Goal: Information Seeking & Learning: Check status

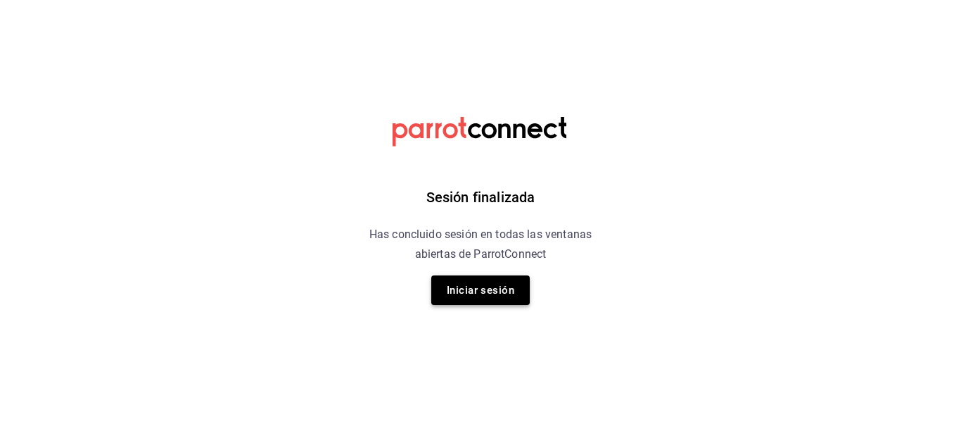
click at [469, 282] on button "Iniciar sesión" at bounding box center [480, 290] width 99 height 30
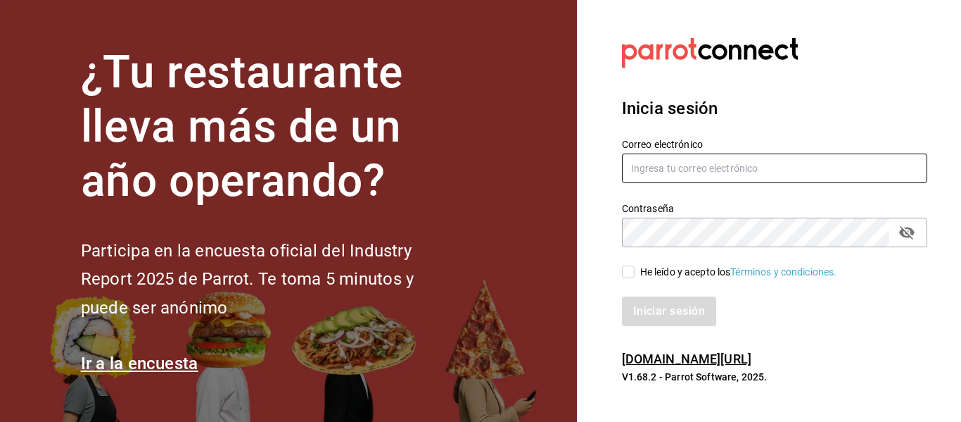
type input "animal.puebla@grupocosteno.com"
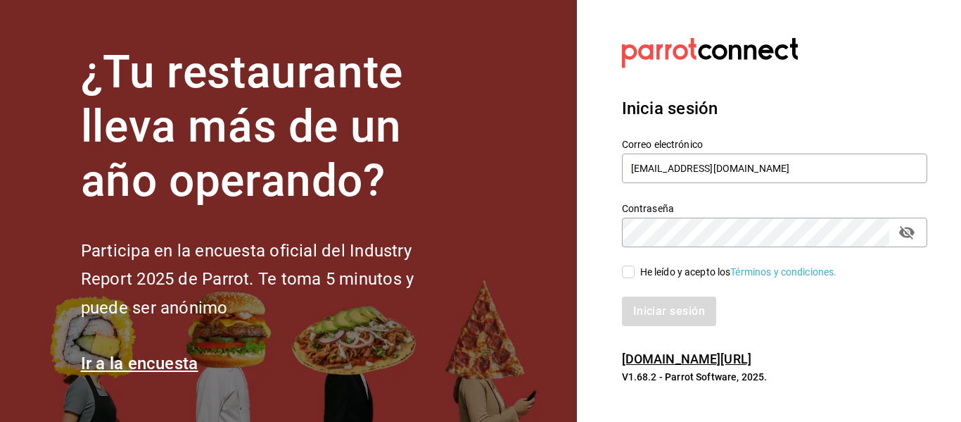
click at [615, 268] on div "He leído y acepto los Términos y condiciones." at bounding box center [766, 263] width 322 height 32
click at [633, 270] on input "He leído y acepto los Términos y condiciones." at bounding box center [628, 271] width 13 height 13
checkbox input "true"
click at [660, 305] on button "Iniciar sesión" at bounding box center [670, 311] width 96 height 30
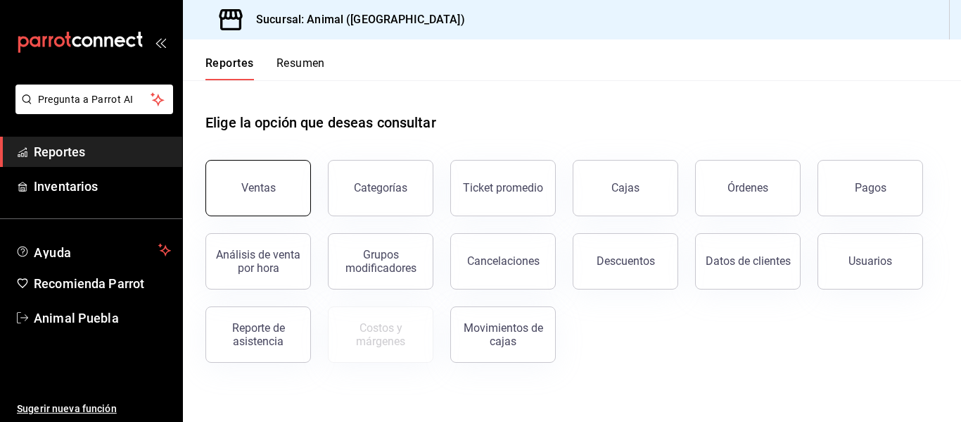
click at [289, 175] on button "Ventas" at bounding box center [259, 188] width 106 height 56
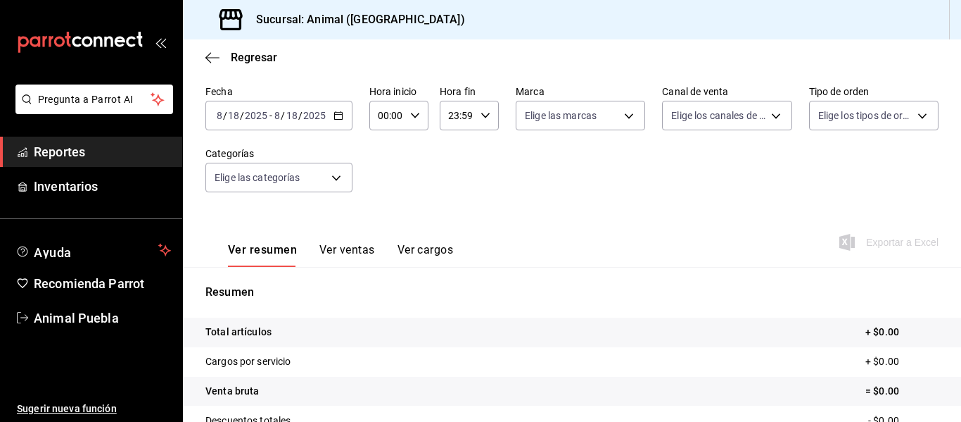
scroll to position [72, 0]
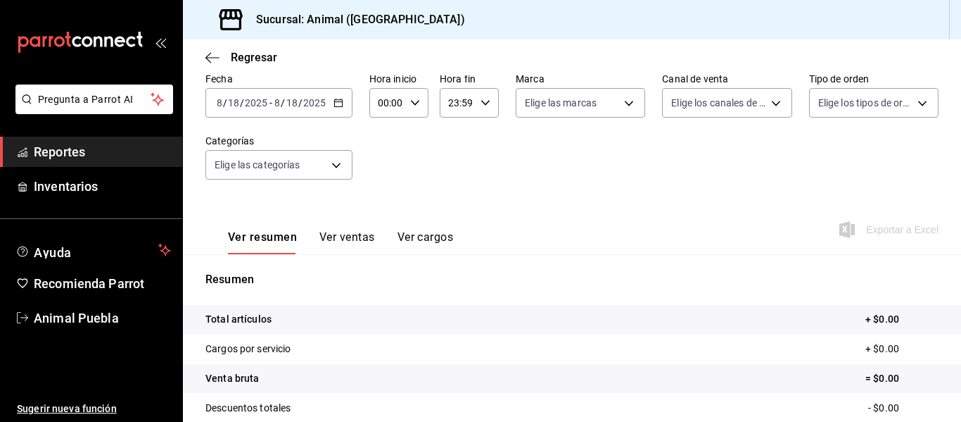
click at [341, 104] on icon "button" at bounding box center [339, 103] width 10 height 10
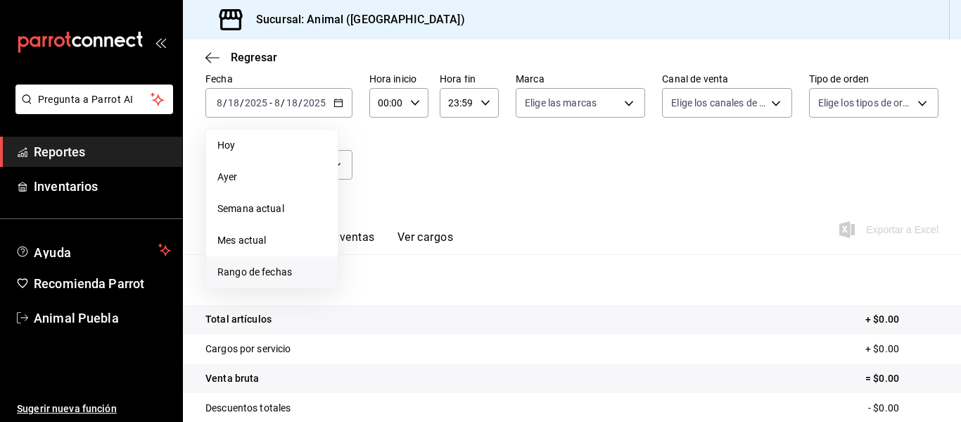
click at [296, 265] on span "Rango de fechas" at bounding box center [271, 272] width 109 height 15
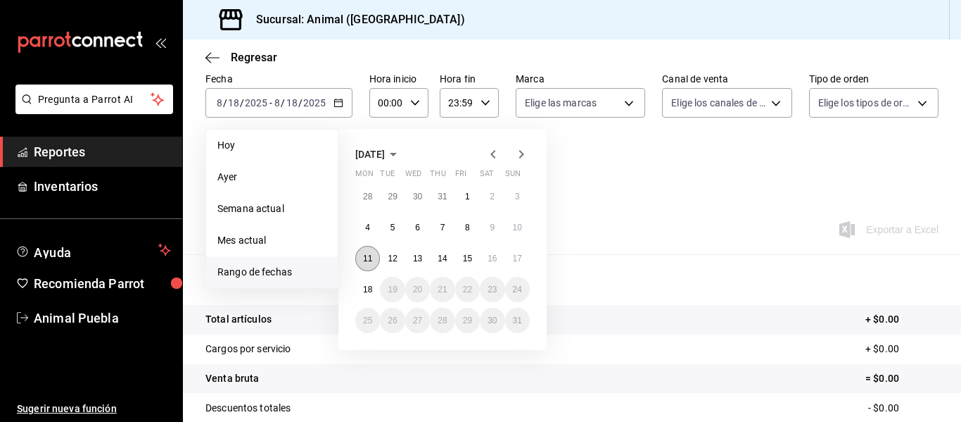
click at [368, 255] on abbr "11" at bounding box center [367, 258] width 9 height 10
click at [517, 263] on abbr "17" at bounding box center [517, 258] width 9 height 10
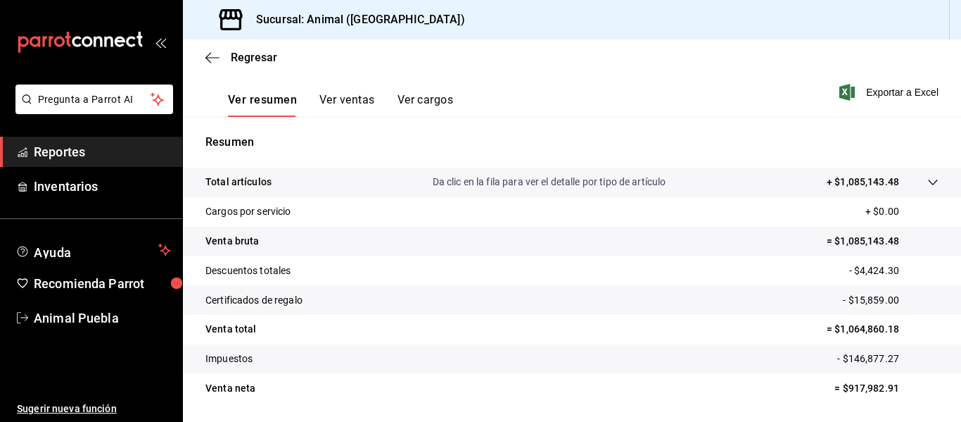
scroll to position [216, 0]
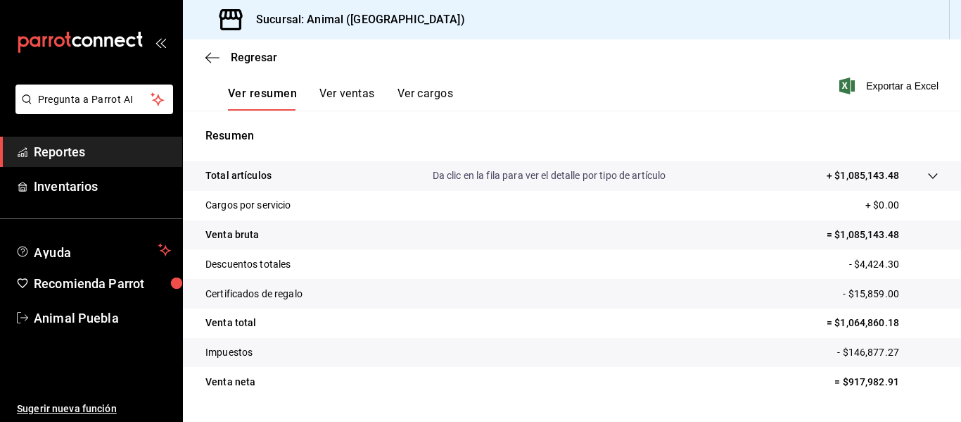
click at [886, 184] on tr "Total artículos Da clic en la fila para ver el detalle por tipo de artículo + $…" at bounding box center [572, 176] width 778 height 30
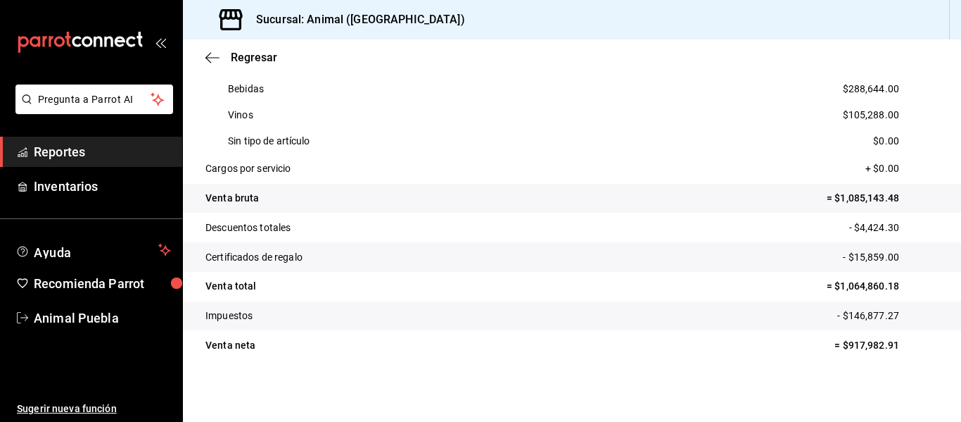
scroll to position [248, 0]
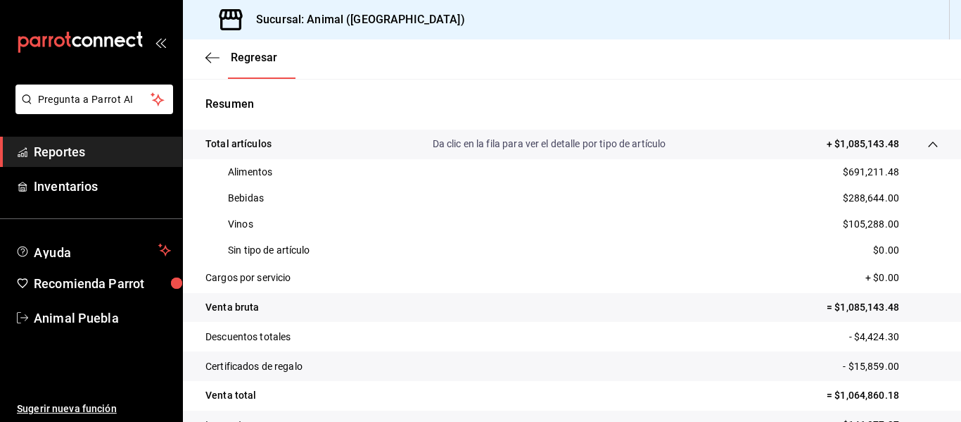
click at [588, 51] on div "Regresar" at bounding box center [572, 57] width 778 height 36
click at [588, 50] on div "Regresar" at bounding box center [572, 57] width 778 height 36
click at [541, 32] on div "Sucursal: Animal (Puebla)" at bounding box center [572, 19] width 778 height 39
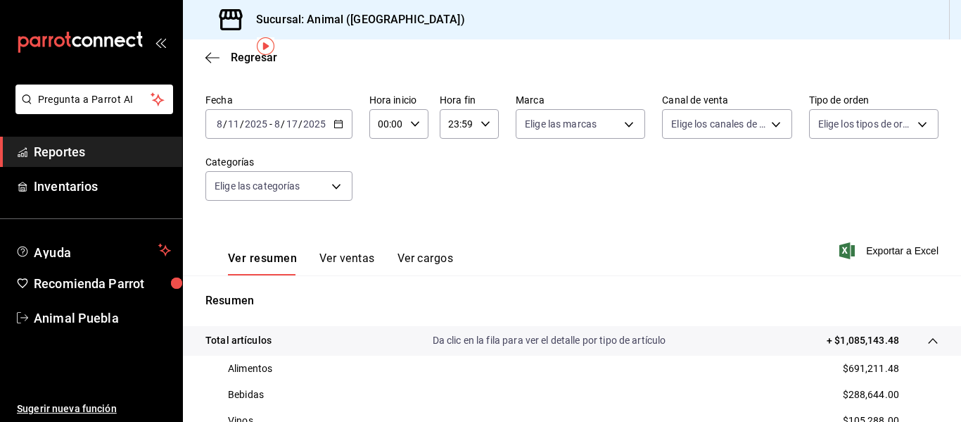
click at [340, 124] on icon "button" at bounding box center [339, 124] width 10 height 10
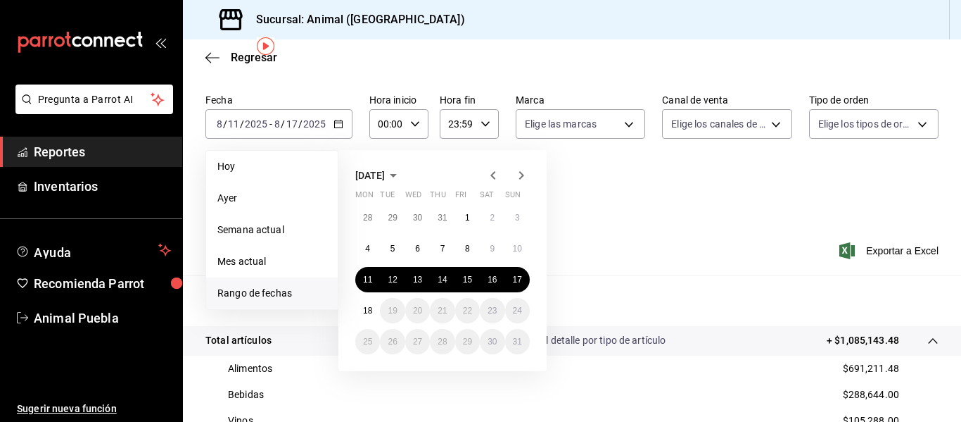
click at [544, 52] on div "Regresar" at bounding box center [572, 57] width 778 height 36
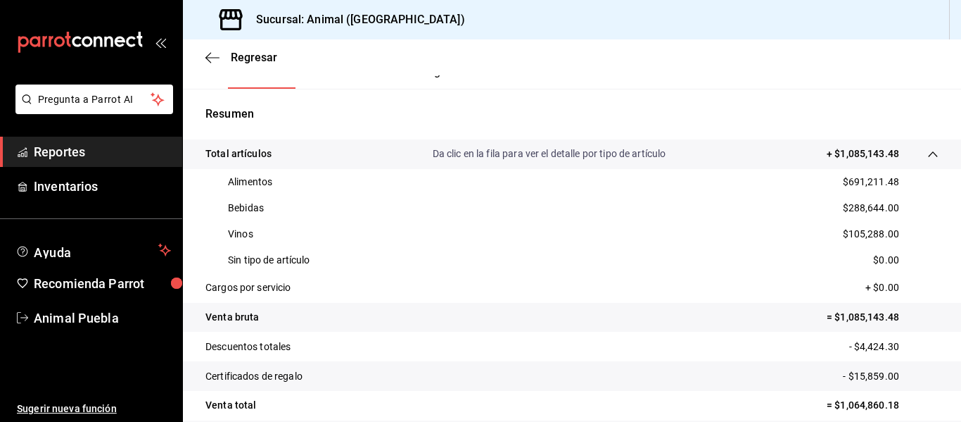
scroll to position [263, 0]
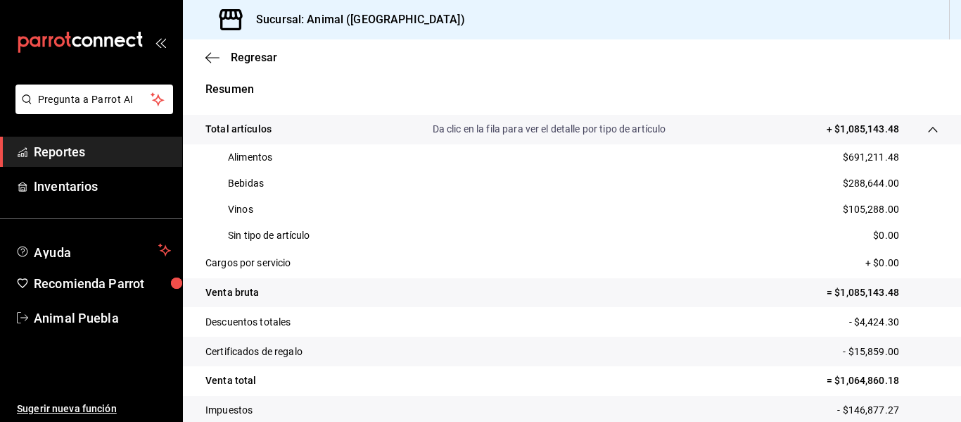
click at [584, 63] on div "Regresar" at bounding box center [572, 57] width 778 height 36
click at [641, 51] on div "Regresar" at bounding box center [572, 57] width 778 height 36
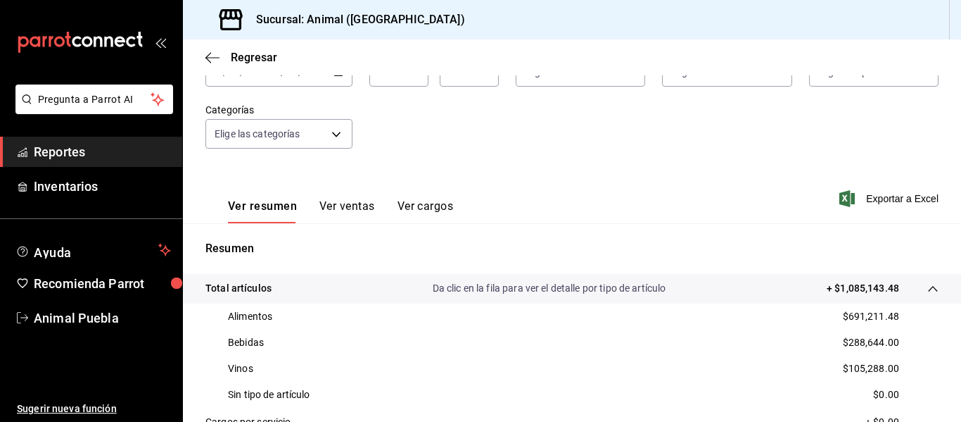
scroll to position [83, 0]
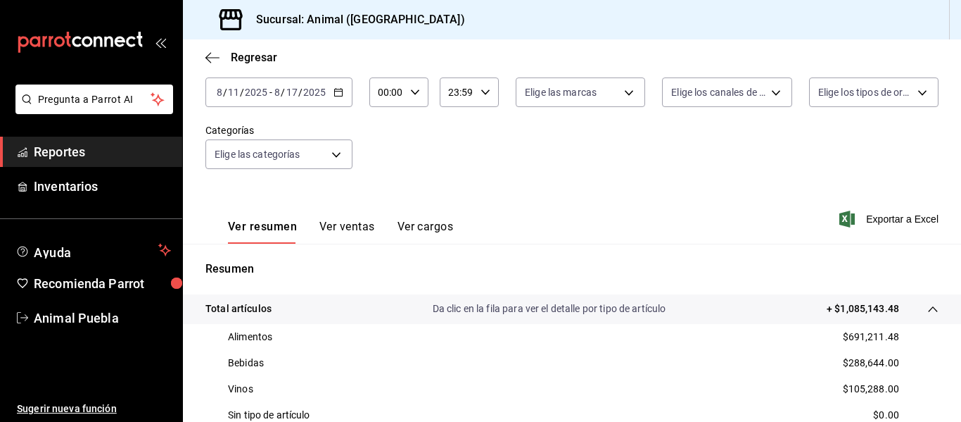
click at [346, 90] on div "2025-08-11 8 / 11 / 2025 - 2025-08-17 8 / 17 / 2025" at bounding box center [279, 92] width 147 height 30
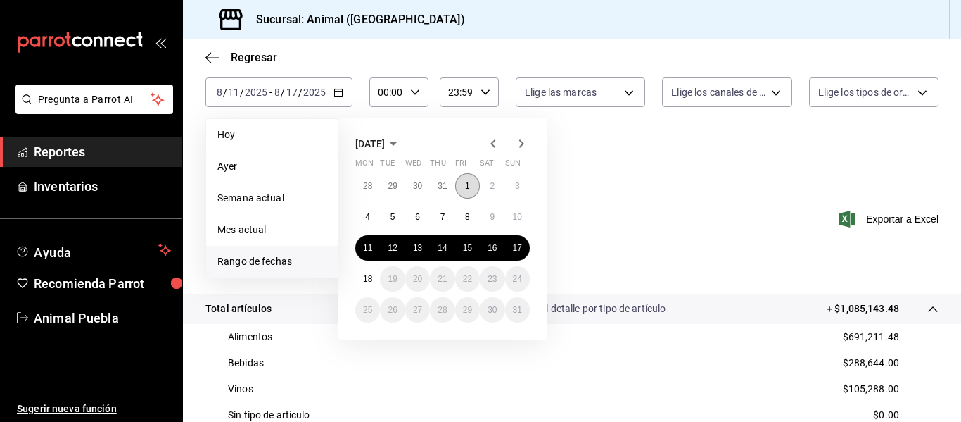
click at [462, 181] on button "1" at bounding box center [467, 185] width 25 height 25
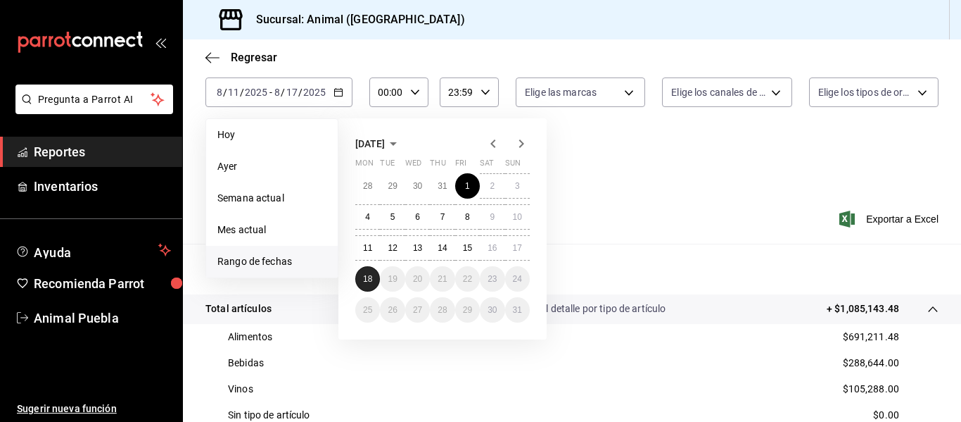
click at [378, 277] on button "18" at bounding box center [367, 278] width 25 height 25
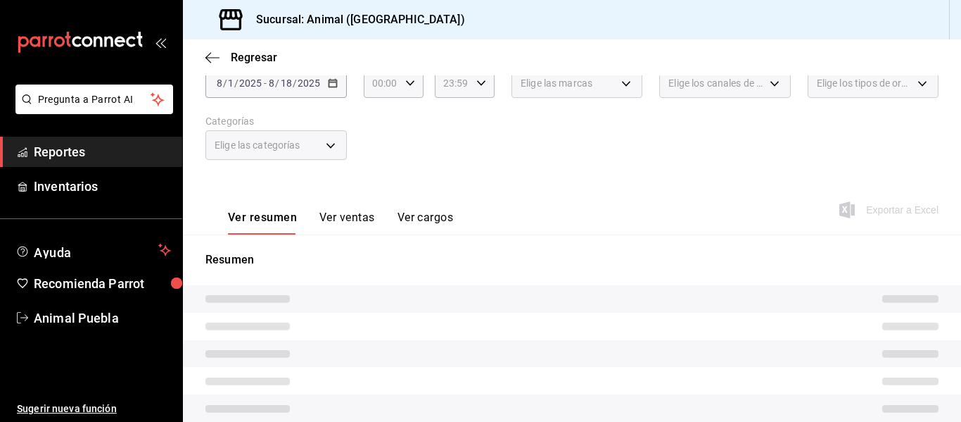
scroll to position [80, 0]
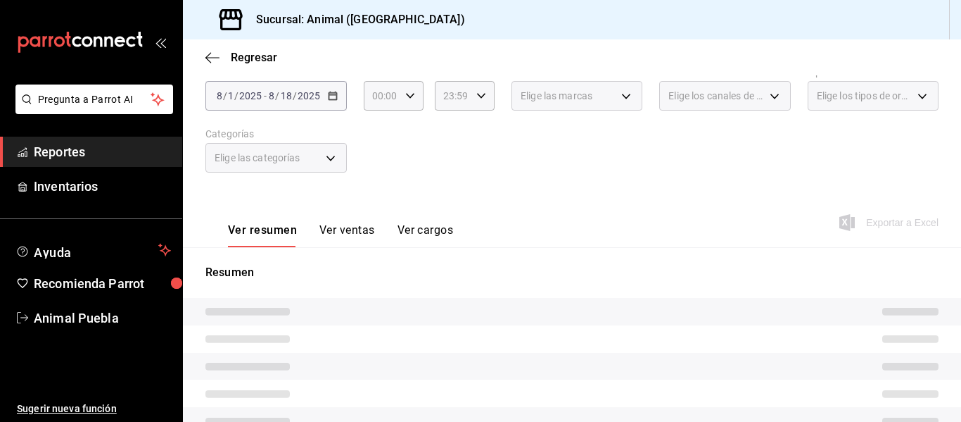
click at [538, 177] on div "Fecha 2025-08-01 8 / 1 / 2025 - 2025-08-18 8 / 18 / 2025 Hora inicio 00:00 Hora…" at bounding box center [572, 127] width 733 height 124
click at [538, 176] on div "Fecha 2025-08-01 8 / 1 / 2025 - 2025-08-18 8 / 18 / 2025 Hora inicio 00:00 Hora…" at bounding box center [572, 127] width 733 height 124
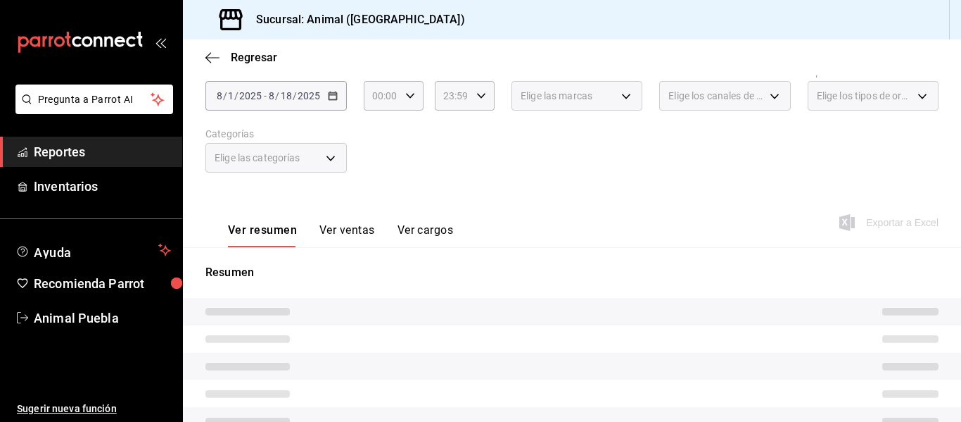
click at [538, 176] on div "Fecha 2025-08-01 8 / 1 / 2025 - 2025-08-18 8 / 18 / 2025 Hora inicio 00:00 Hora…" at bounding box center [572, 127] width 733 height 124
click at [334, 106] on div "2025-08-01 8 / 1 / 2025 - 2025-08-18 8 / 18 / 2025" at bounding box center [276, 96] width 141 height 30
drag, startPoint x: 400, startPoint y: 157, endPoint x: 410, endPoint y: 155, distance: 10.1
click at [405, 157] on div "Fecha 2025-08-01 8 / 1 / 2025 - 2025-08-18 8 / 18 / 2025 Hora inicio 00:00 Hora…" at bounding box center [572, 127] width 733 height 124
click at [410, 155] on div "Fecha 2025-08-01 8 / 1 / 2025 - 2025-08-18 8 / 18 / 2025 Hora inicio 00:00 Hora…" at bounding box center [572, 127] width 733 height 124
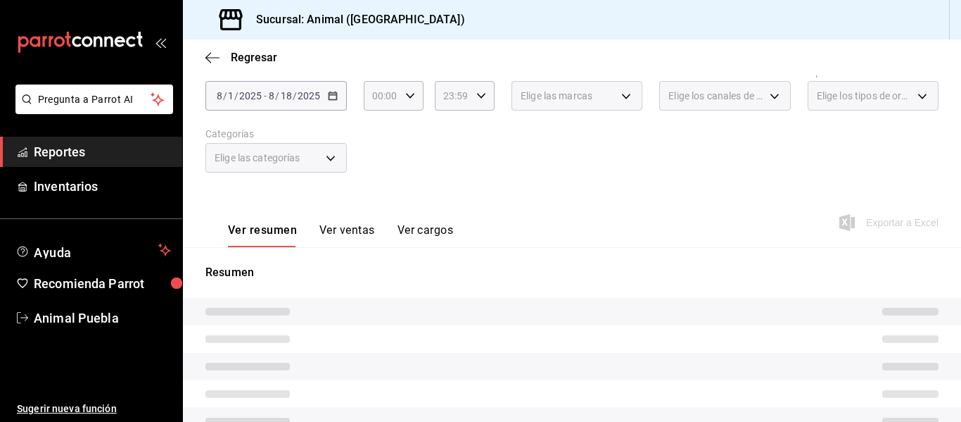
click at [412, 155] on div "Fecha 2025-08-01 8 / 1 / 2025 - 2025-08-18 8 / 18 / 2025 Hora inicio 00:00 Hora…" at bounding box center [572, 127] width 733 height 124
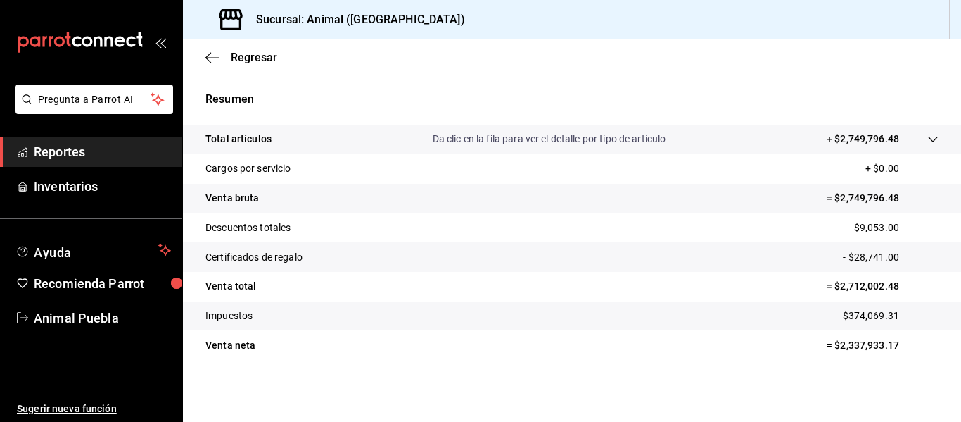
scroll to position [253, 0]
click at [849, 140] on p "+ $2,749,796.48" at bounding box center [863, 139] width 72 height 15
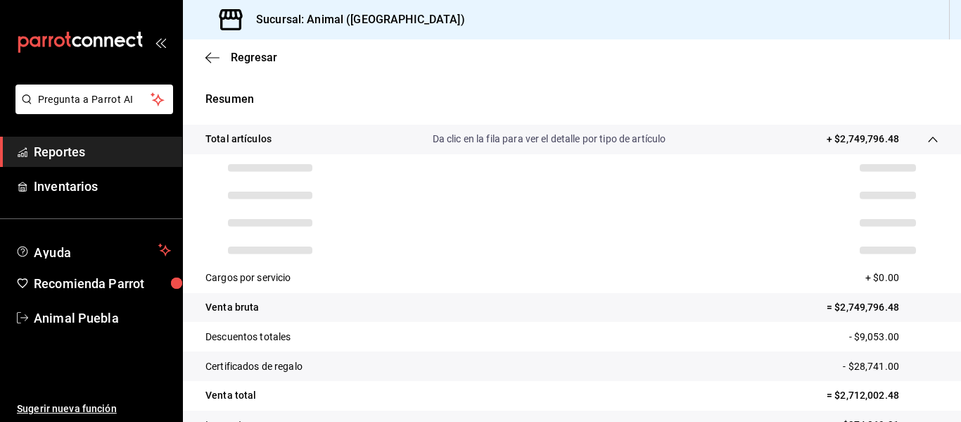
scroll to position [263, 0]
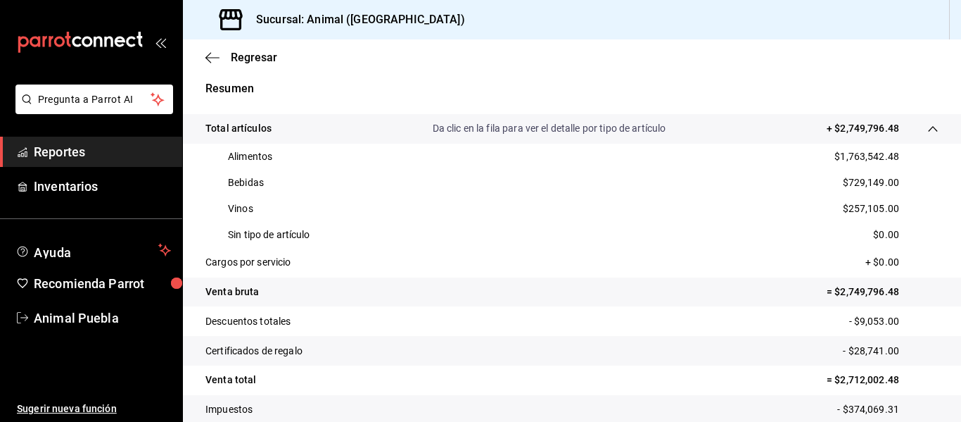
click at [491, 42] on div "Regresar" at bounding box center [572, 57] width 778 height 36
click at [728, 76] on div "Resumen Total artículos Da clic en la fila para ver el detalle por tipo de artí…" at bounding box center [572, 266] width 778 height 407
drag, startPoint x: 725, startPoint y: 58, endPoint x: 708, endPoint y: 94, distance: 39.0
click at [725, 58] on div "Regresar" at bounding box center [572, 57] width 778 height 36
click at [619, 53] on div "Regresar" at bounding box center [572, 57] width 778 height 36
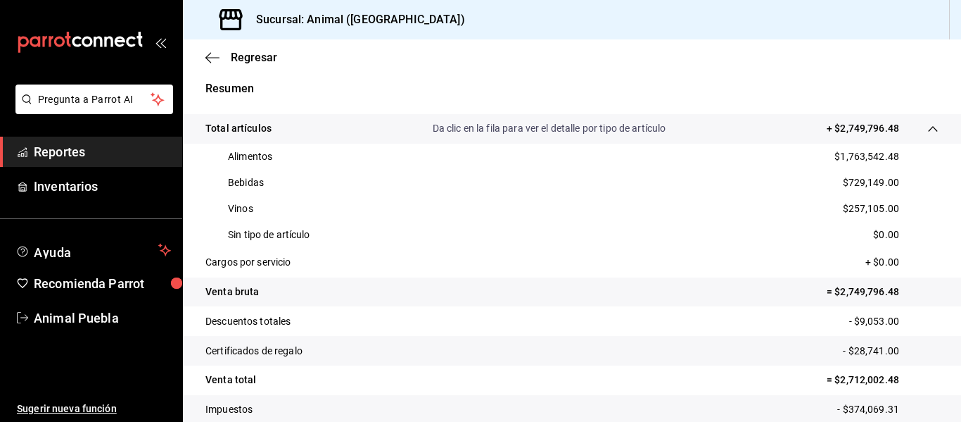
drag, startPoint x: 543, startPoint y: 37, endPoint x: 557, endPoint y: 34, distance: 14.5
click at [547, 37] on div "Sucursal: Animal (Puebla)" at bounding box center [572, 19] width 778 height 39
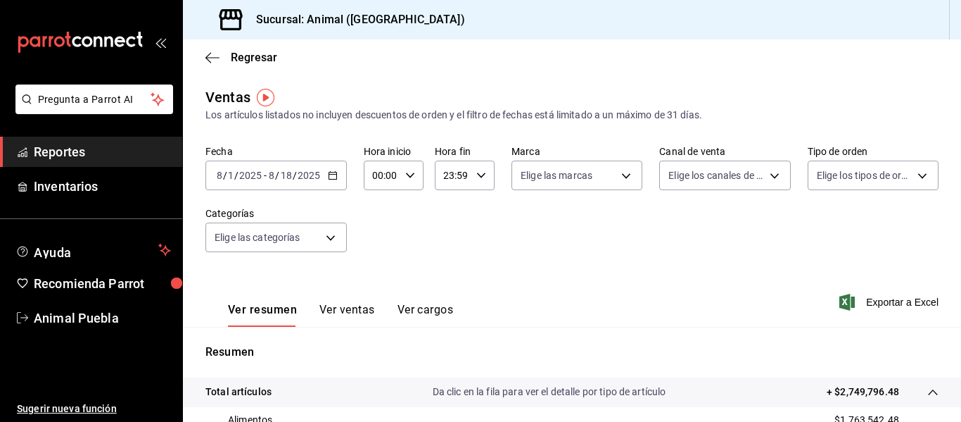
click at [331, 181] on div "2025-08-01 8 / 1 / 2025 - 2025-08-18 8 / 18 / 2025" at bounding box center [276, 175] width 141 height 30
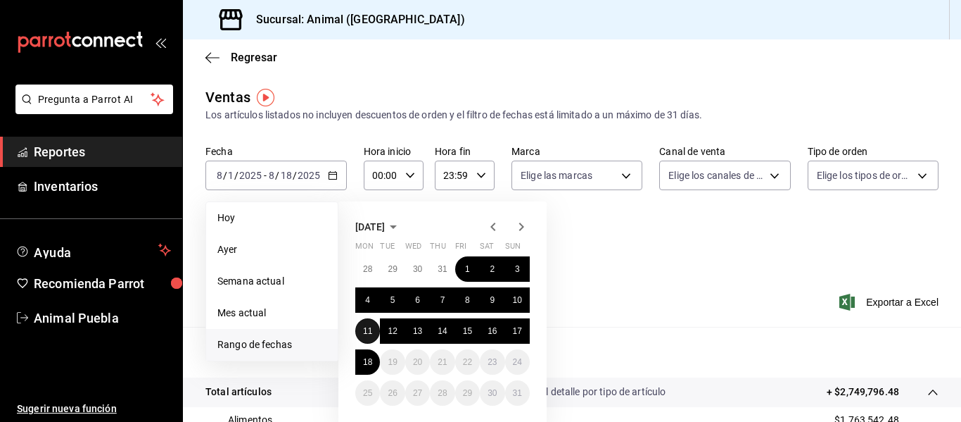
click at [363, 331] on abbr "11" at bounding box center [367, 331] width 9 height 10
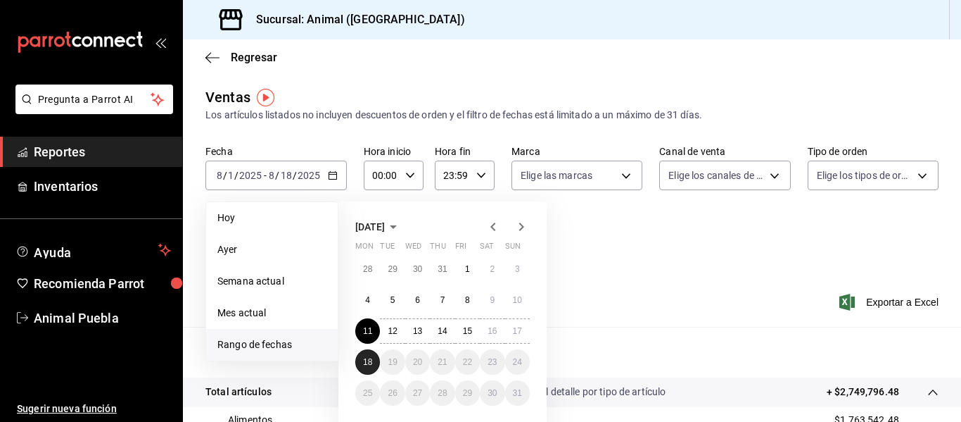
click at [366, 359] on abbr "18" at bounding box center [367, 362] width 9 height 10
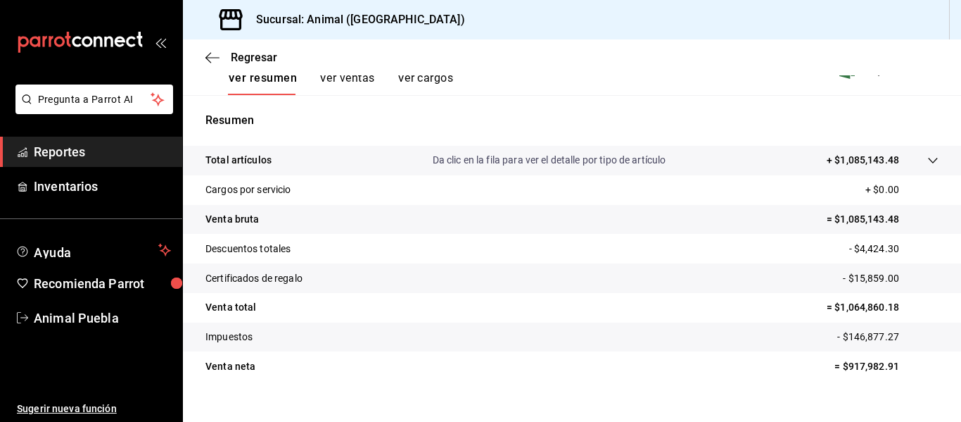
scroll to position [253, 0]
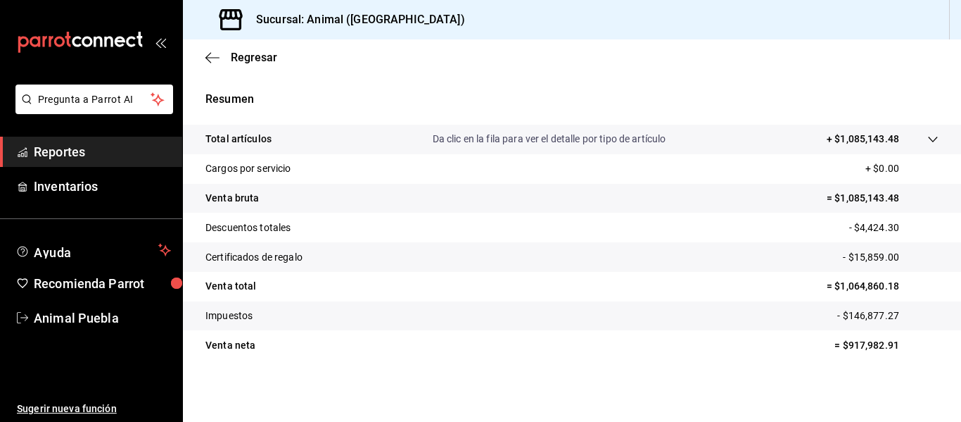
click at [657, 86] on div "Resumen Total artículos Da clic en la fila para ver el detalle por tipo de artí…" at bounding box center [572, 225] width 778 height 303
